Goal: Task Accomplishment & Management: Complete application form

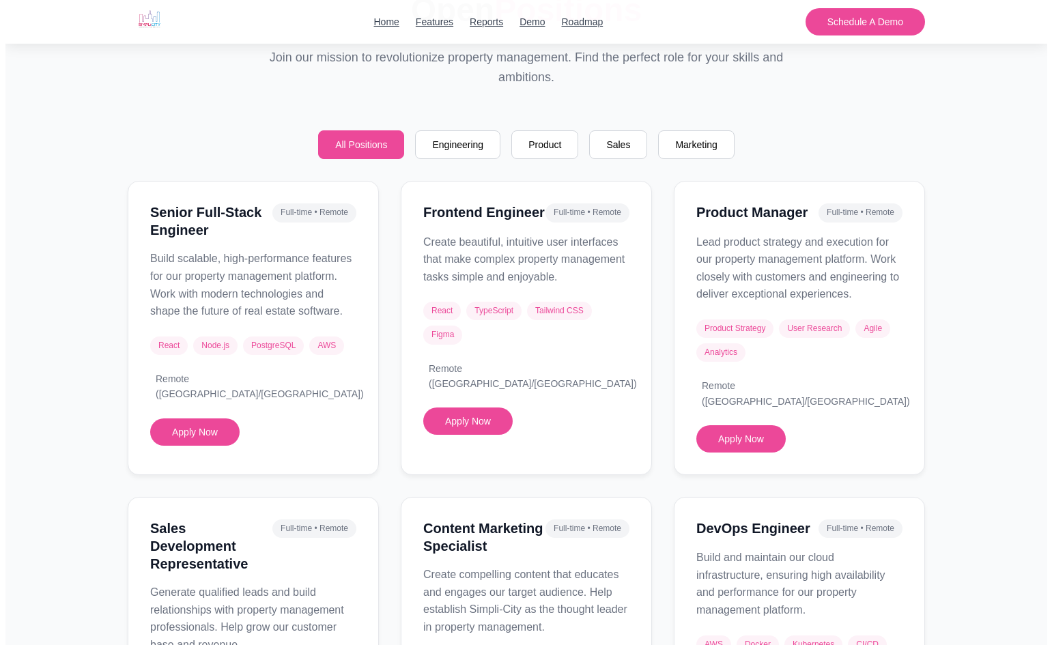
scroll to position [1161, 0]
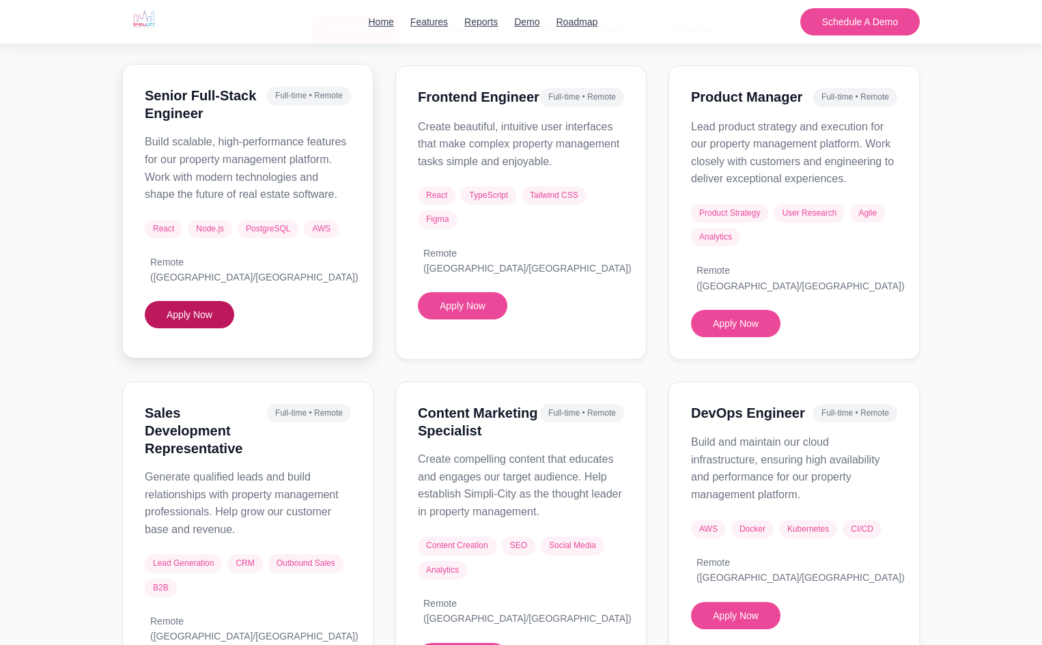
click at [174, 305] on button "Apply Now" at bounding box center [189, 314] width 89 height 27
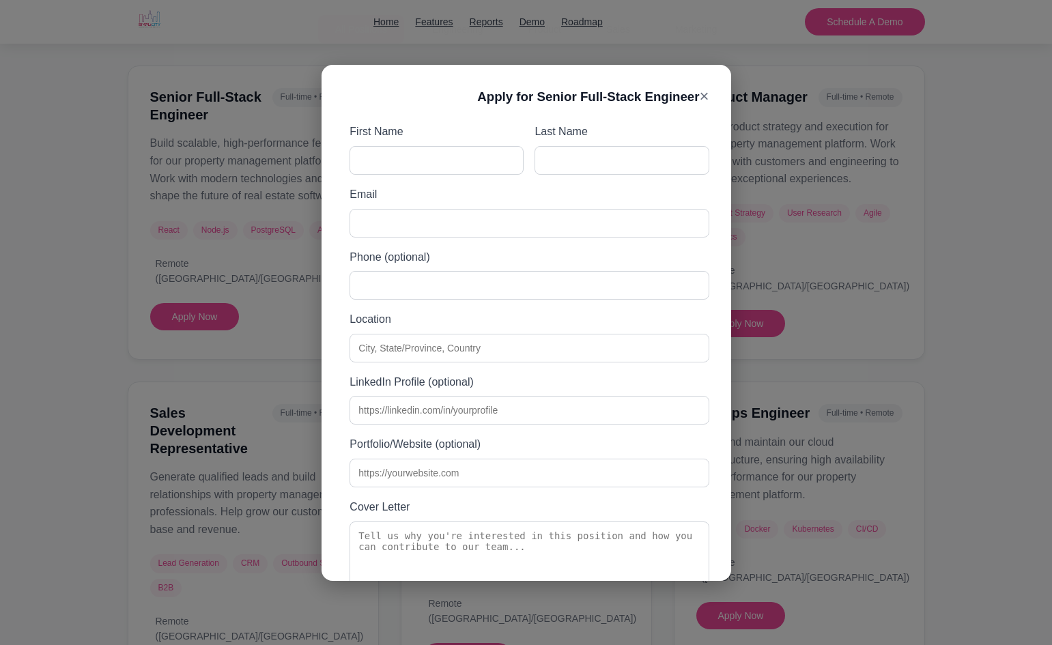
click at [430, 115] on div "Apply for Senior Full-Stack Engineer × First Name Last Name Email Phone (option…" at bounding box center [527, 323] width 410 height 516
checkbox input "true"
type input "[PERSON_NAME]"
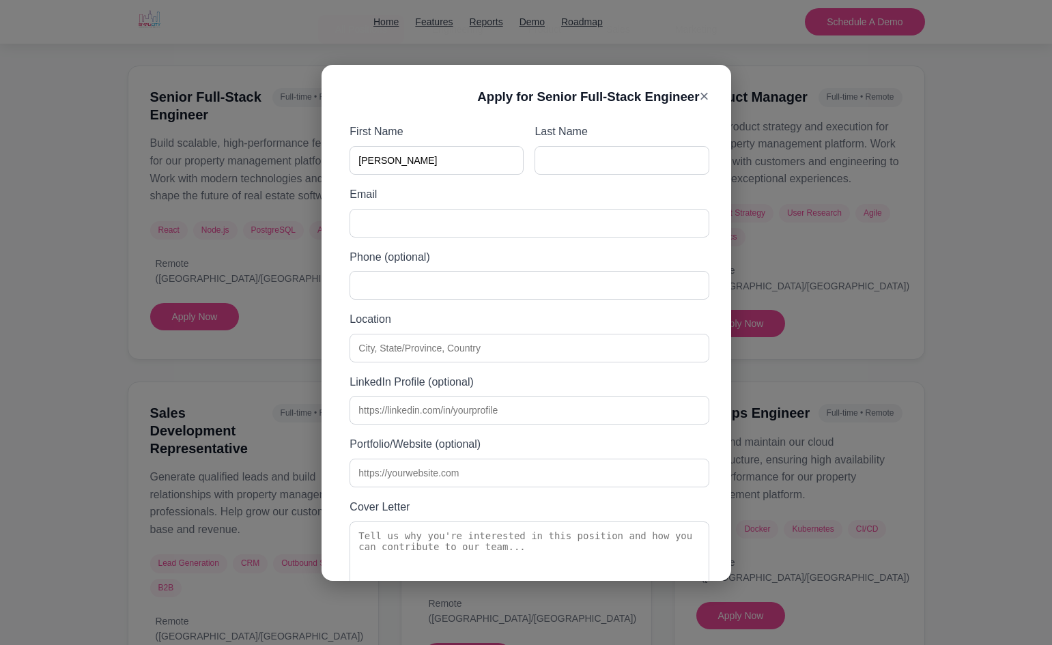
type input "[EMAIL_ADDRESS][DOMAIN_NAME]"
type input "18783331916"
type input "[GEOGRAPHIC_DATA], [US_STATE], [GEOGRAPHIC_DATA]"
type input "[URL][DOMAIN_NAME]"
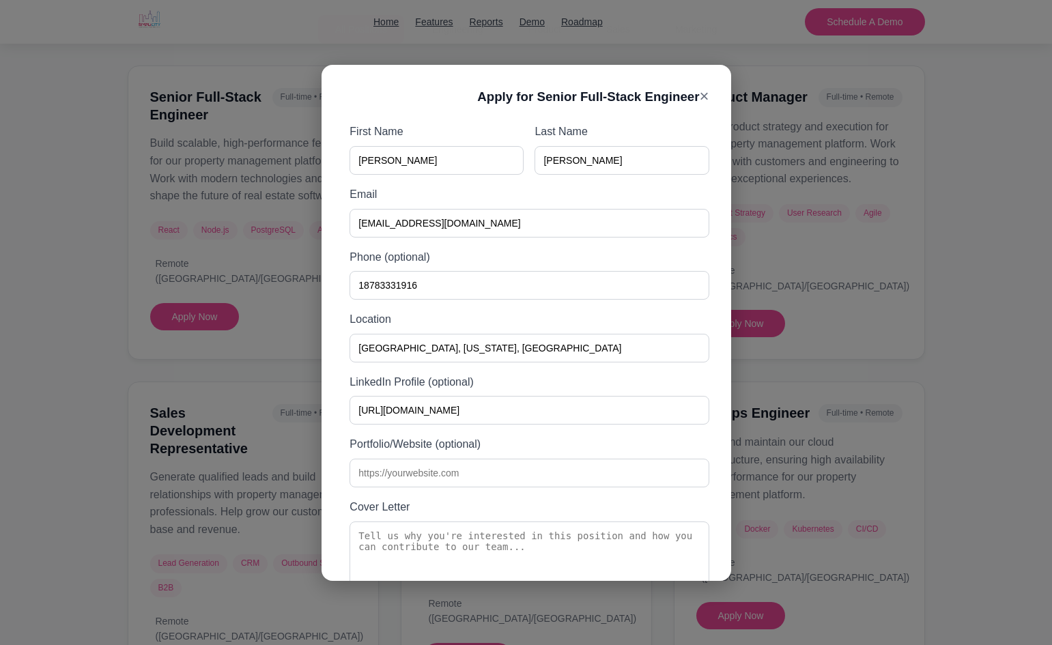
type textarea "I am excited about this position because I have a strong background in full-sta…"
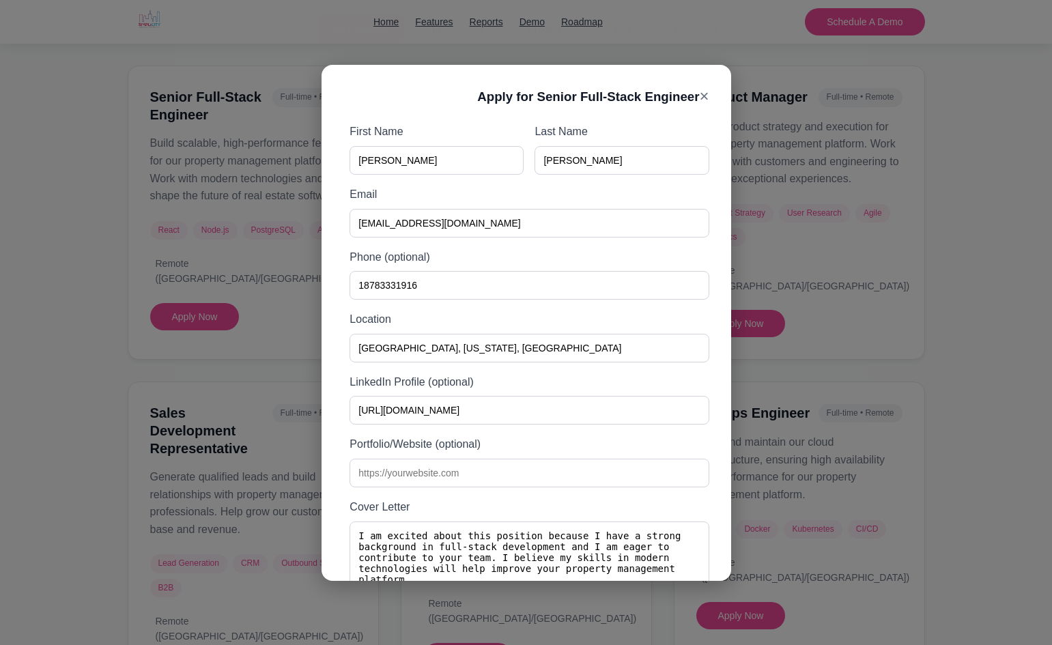
type input "C:\fakepath\Alexander-Alcala10.pdf"
